Goal: Information Seeking & Learning: Learn about a topic

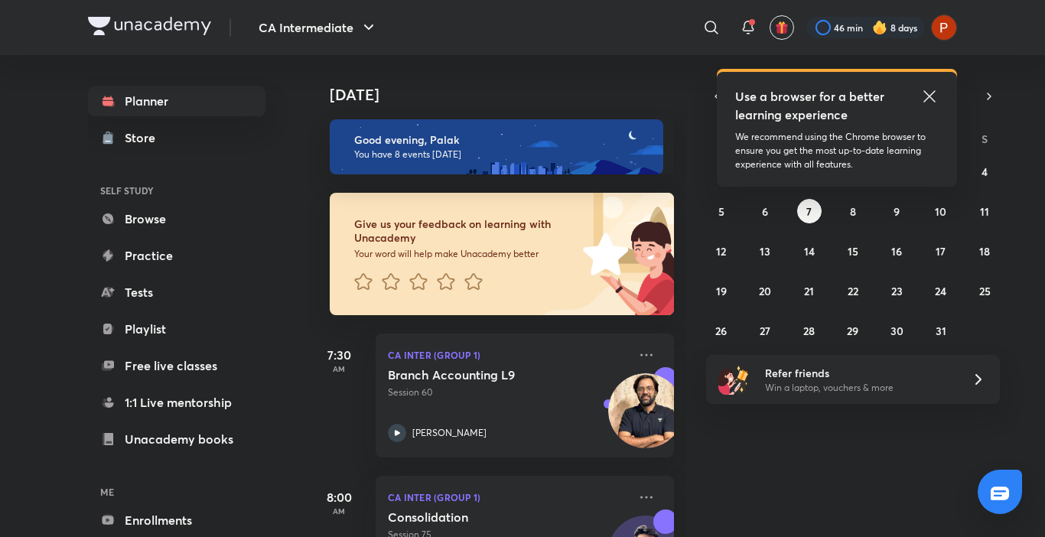
click at [931, 88] on icon at bounding box center [929, 96] width 18 height 18
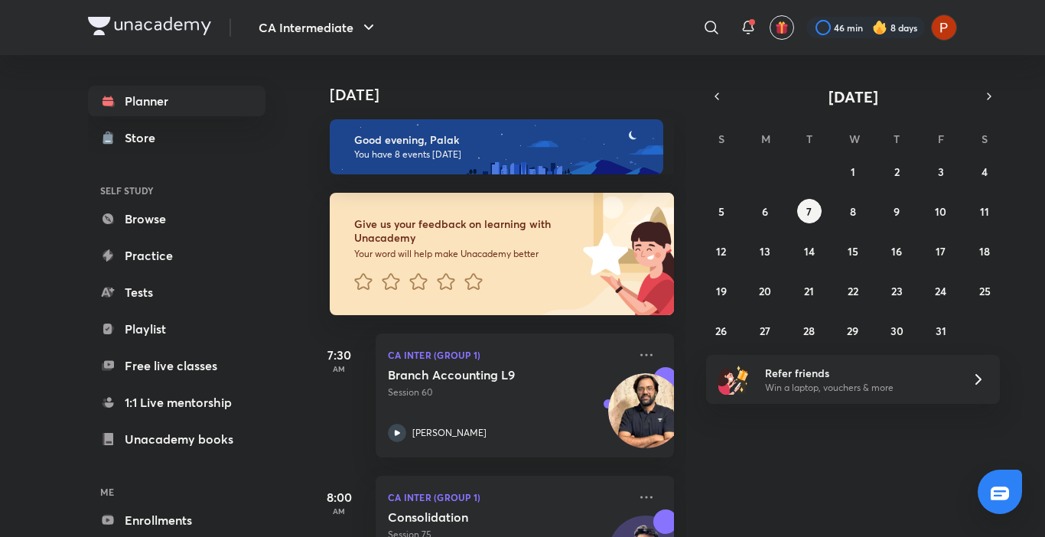
scroll to position [183, 0]
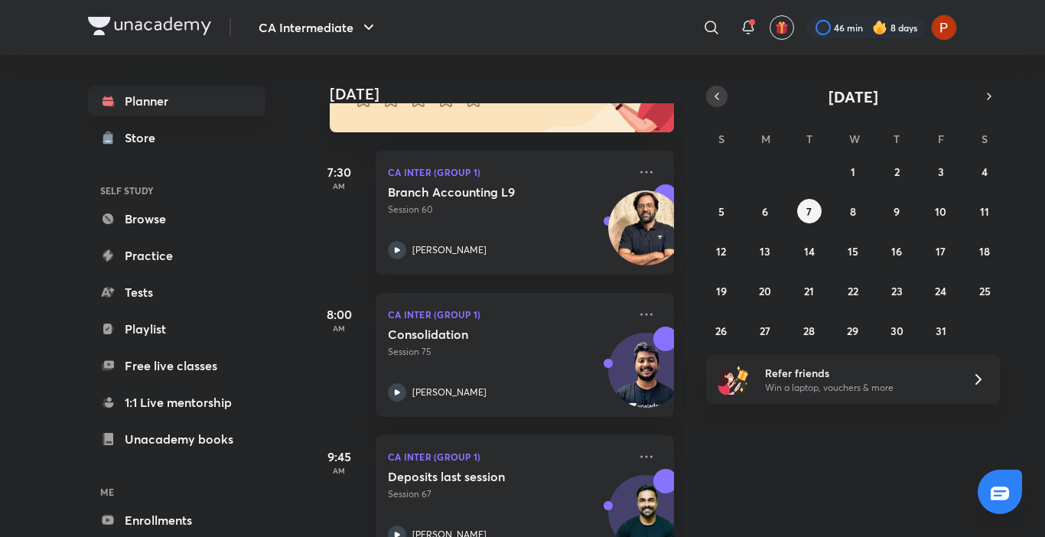
click at [713, 96] on icon "button" at bounding box center [716, 96] width 12 height 14
click at [990, 170] on button "6" at bounding box center [984, 171] width 24 height 24
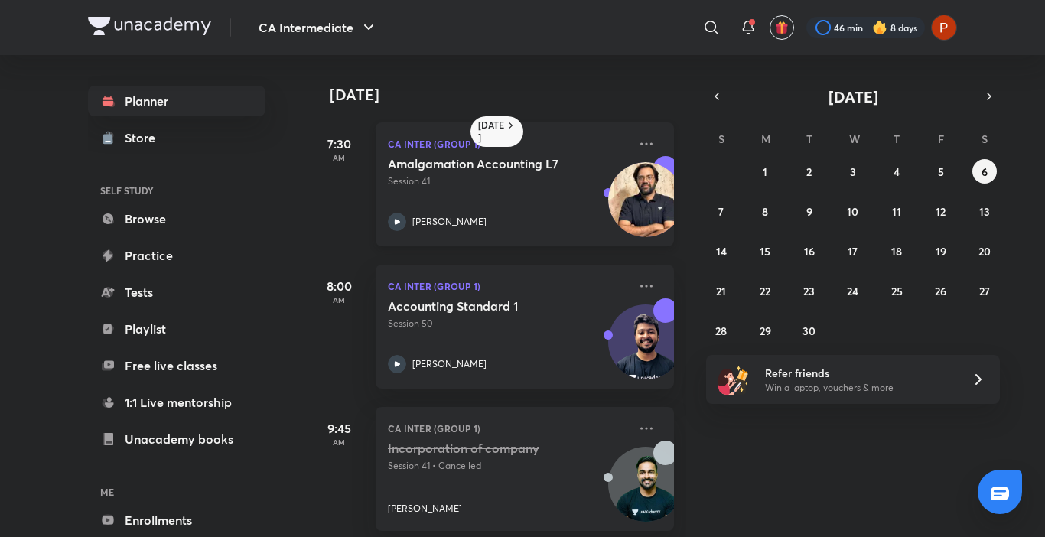
click at [451, 220] on p "[PERSON_NAME]" at bounding box center [449, 222] width 74 height 14
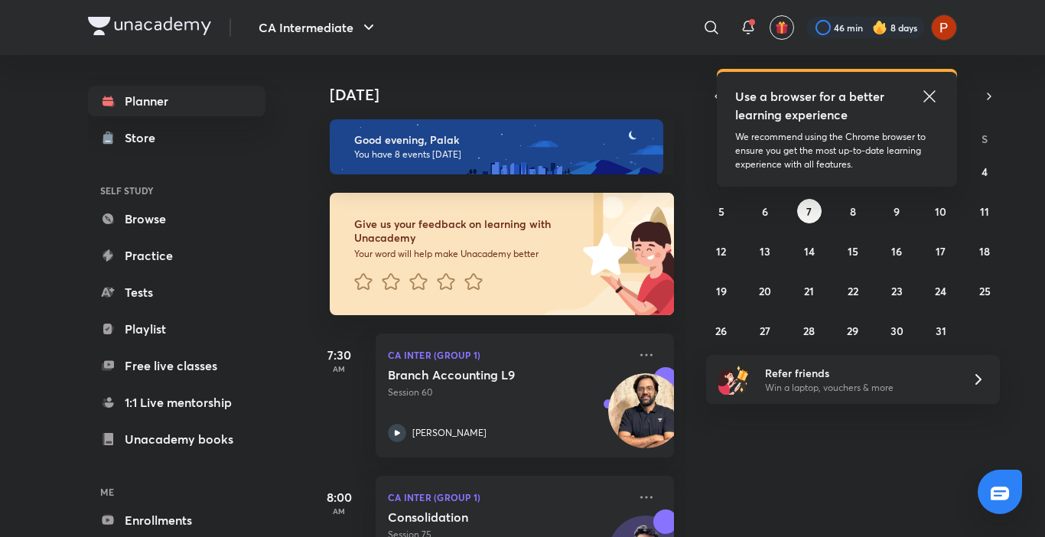
click at [932, 100] on icon at bounding box center [928, 95] width 11 height 11
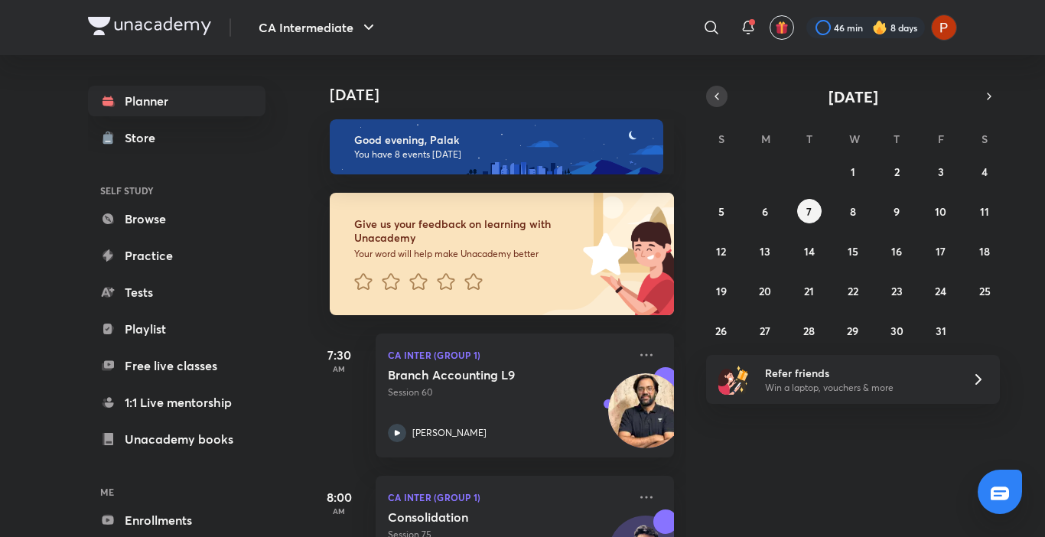
click at [715, 106] on button "button" at bounding box center [716, 96] width 21 height 21
click at [992, 173] on button "6" at bounding box center [984, 171] width 24 height 24
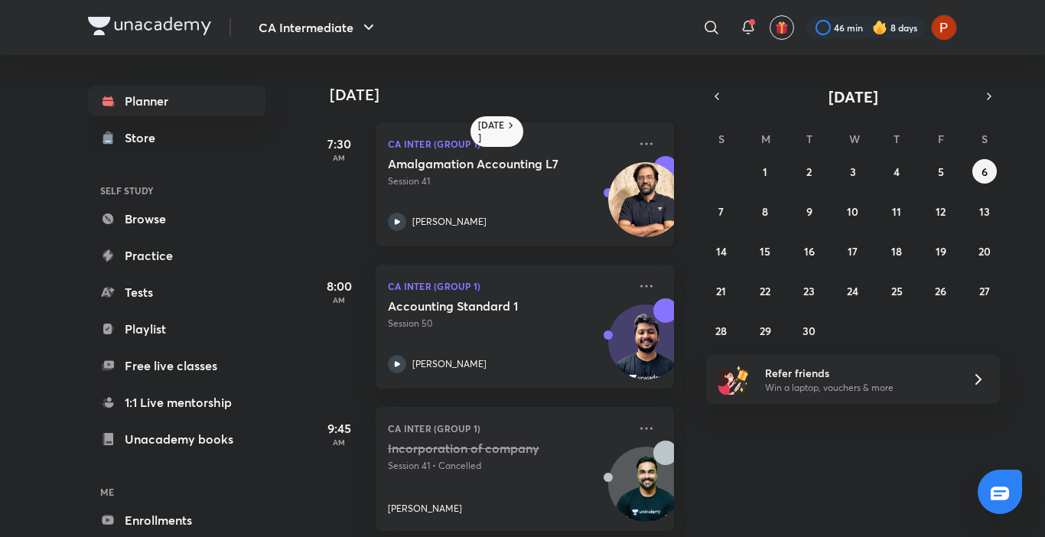
click at [398, 230] on icon at bounding box center [397, 222] width 18 height 18
